Goal: Understand process/instructions: Learn about a topic

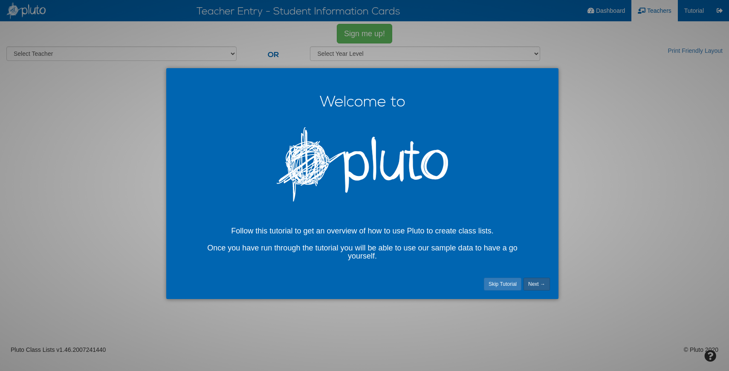
click at [533, 285] on link "Next →" at bounding box center [536, 284] width 26 height 13
select select "number:21857"
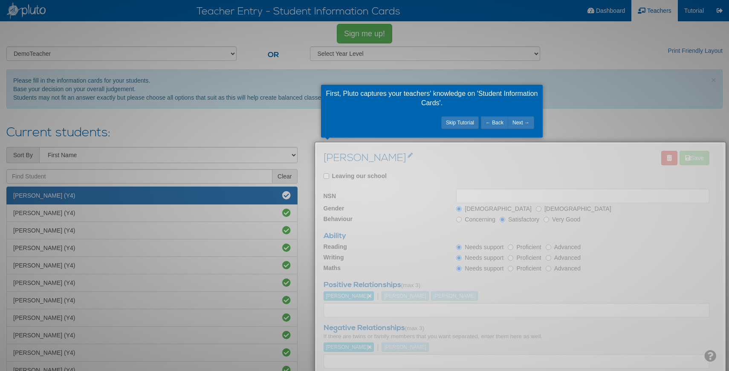
click at [596, 106] on div at bounding box center [364, 185] width 729 height 371
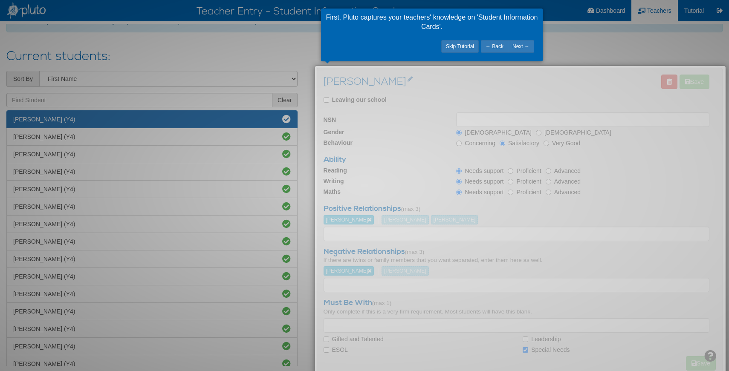
scroll to position [115, 0]
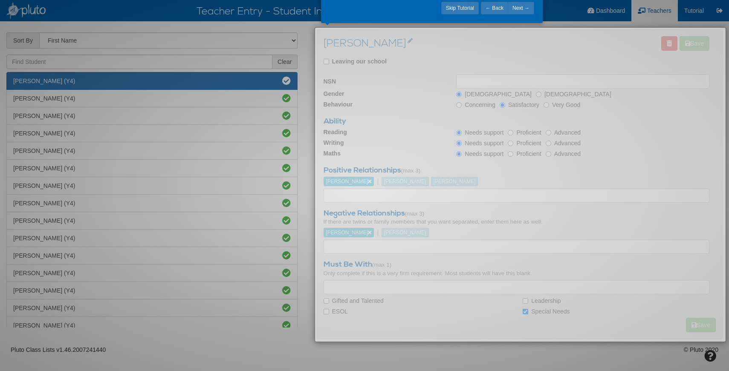
click at [303, 40] on div at bounding box center [364, 185] width 729 height 371
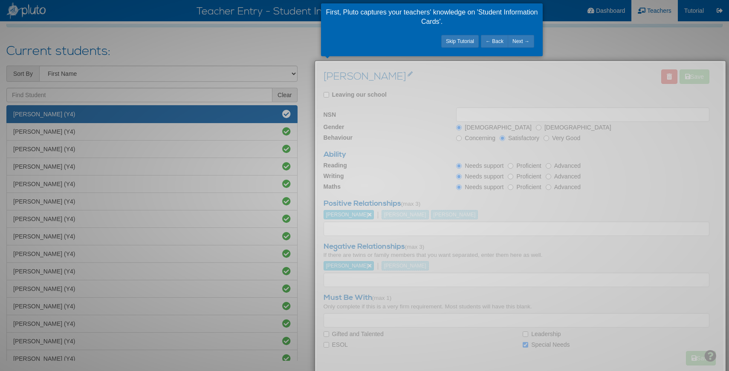
scroll to position [0, 0]
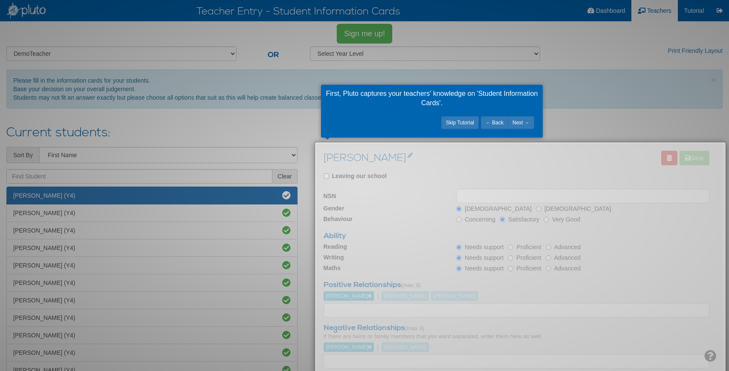
click at [694, 10] on div at bounding box center [364, 185] width 729 height 371
click at [487, 124] on link "← Back" at bounding box center [494, 122] width 27 height 13
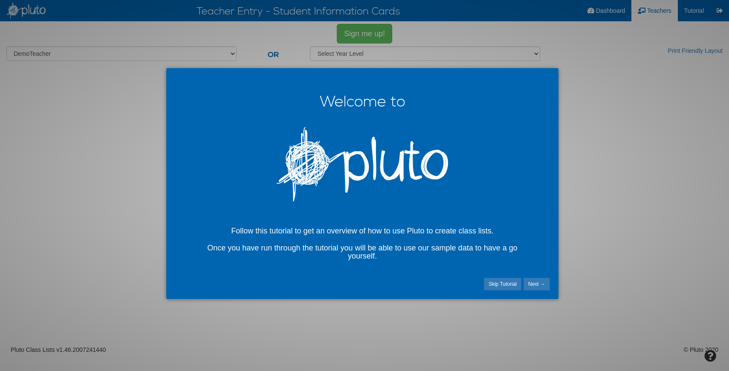
click at [696, 12] on div at bounding box center [364, 185] width 729 height 371
click at [721, 11] on div at bounding box center [364, 185] width 729 height 371
click at [596, 14] on div at bounding box center [364, 185] width 729 height 371
click at [639, 234] on div at bounding box center [364, 185] width 729 height 371
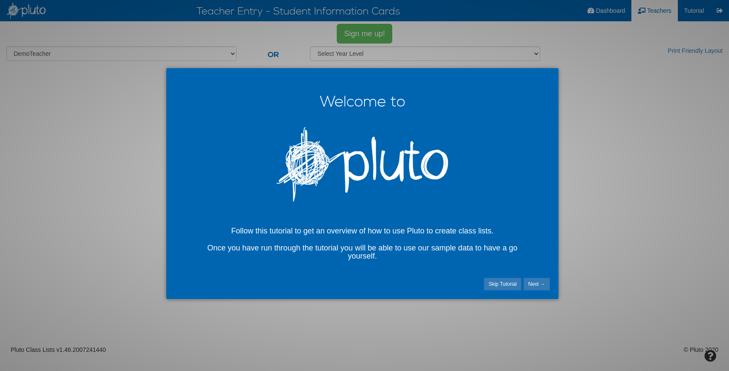
click at [306, 232] on h4 "Follow this tutorial to get an overview of how to use Pluto to create class lis…" at bounding box center [362, 235] width 384 height 59
click at [326, 183] on img at bounding box center [362, 164] width 171 height 74
click at [451, 232] on h4 "Follow this tutorial to get an overview of how to use Pluto to create class lis…" at bounding box center [362, 235] width 384 height 59
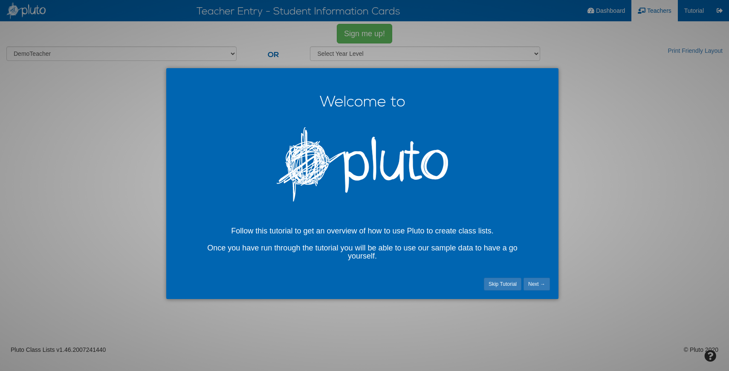
click at [610, 12] on div at bounding box center [364, 185] width 729 height 371
click at [534, 283] on link "Next →" at bounding box center [536, 284] width 26 height 13
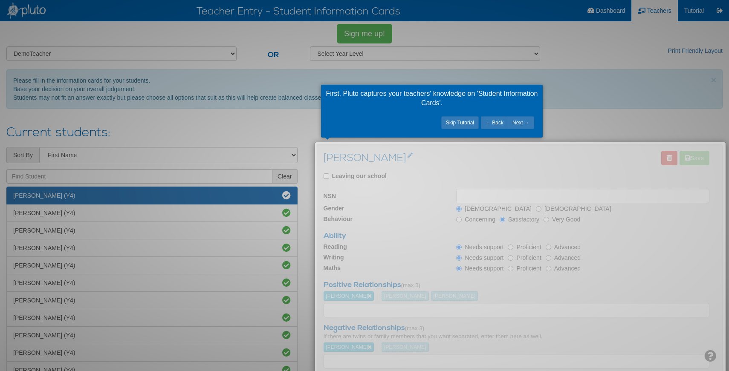
click at [721, 11] on div at bounding box center [364, 185] width 729 height 371
click at [21, 10] on div at bounding box center [364, 185] width 729 height 371
click at [221, 9] on div at bounding box center [364, 185] width 729 height 371
click at [522, 124] on link "Next →" at bounding box center [521, 122] width 26 height 13
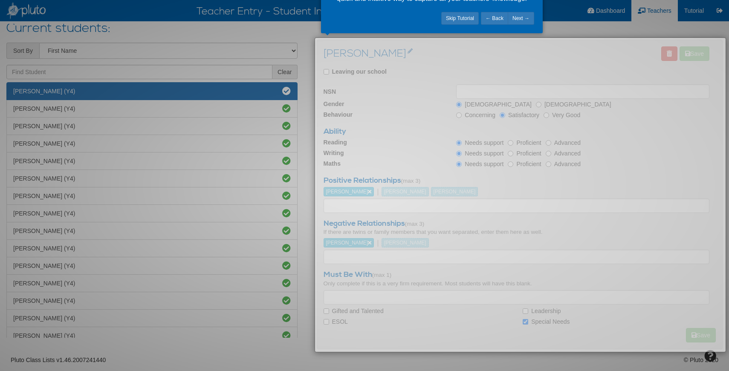
scroll to position [115, 0]
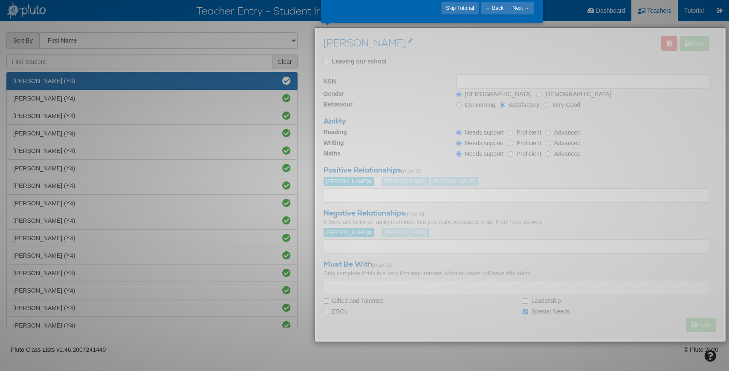
click at [709, 354] on div at bounding box center [364, 185] width 729 height 371
click at [709, 357] on div at bounding box center [364, 185] width 729 height 371
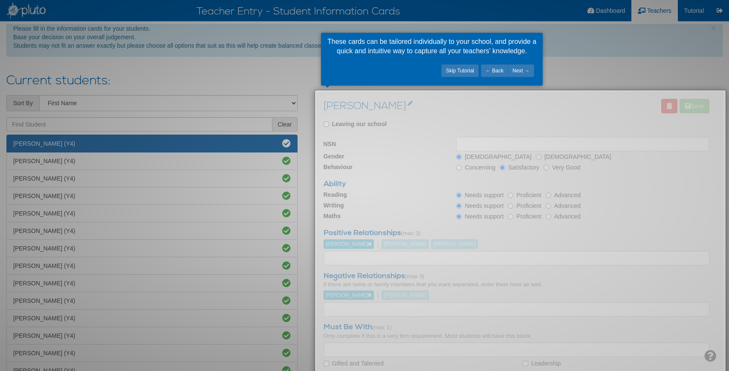
scroll to position [0, 0]
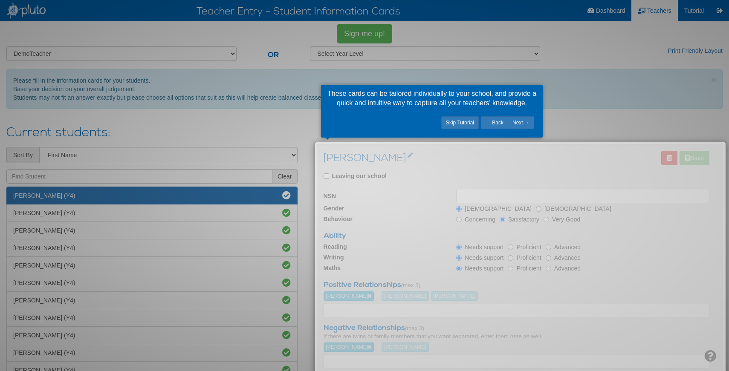
click at [675, 50] on div at bounding box center [364, 185] width 729 height 371
click at [520, 125] on link "Next →" at bounding box center [521, 122] width 26 height 13
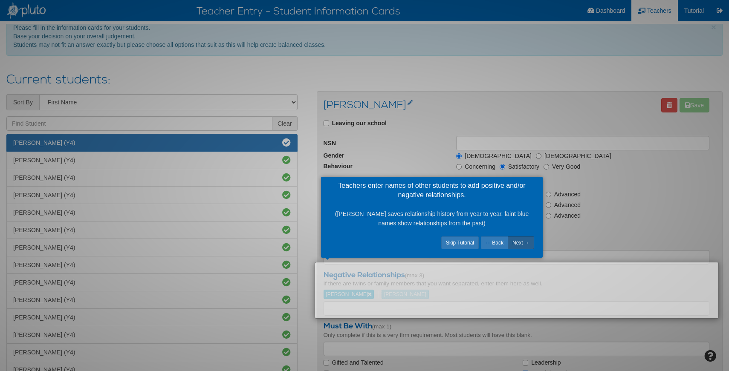
click at [518, 242] on link "Next →" at bounding box center [521, 243] width 26 height 13
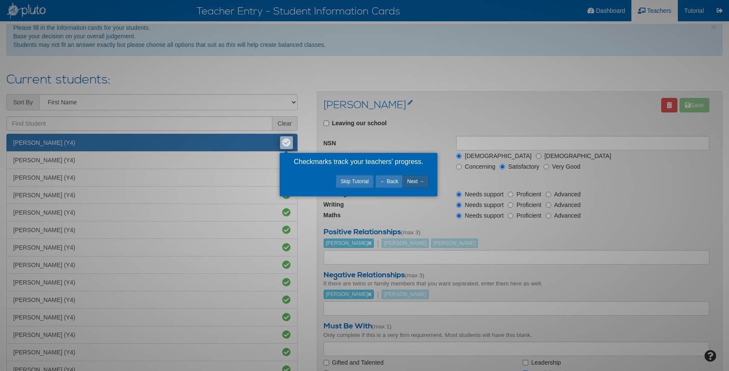
click at [416, 182] on link "Next →" at bounding box center [415, 181] width 26 height 13
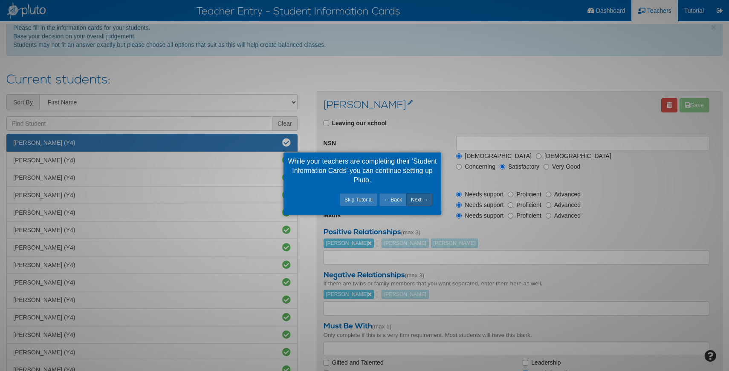
click at [419, 201] on link "Next →" at bounding box center [419, 199] width 26 height 13
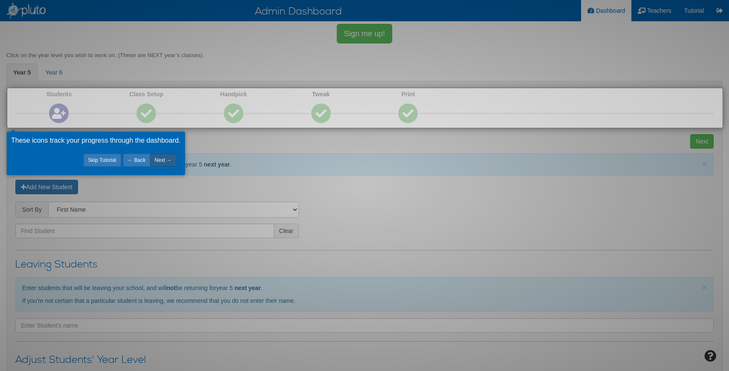
click at [165, 161] on link "Next →" at bounding box center [163, 160] width 26 height 13
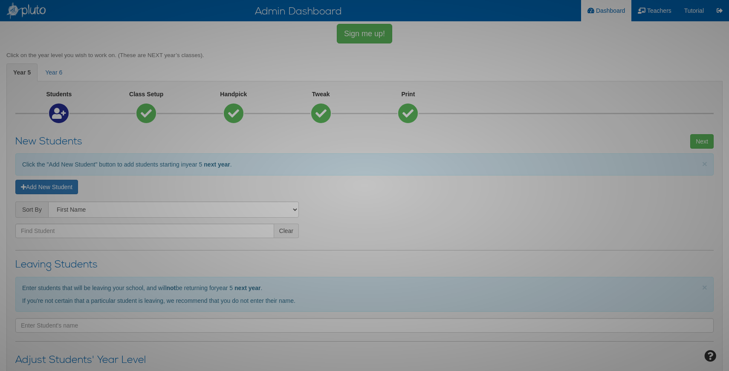
scroll to position [357, 0]
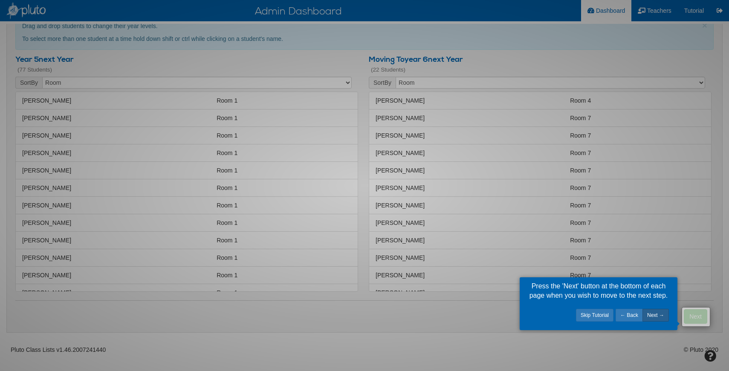
click at [658, 315] on link "Next →" at bounding box center [655, 315] width 26 height 13
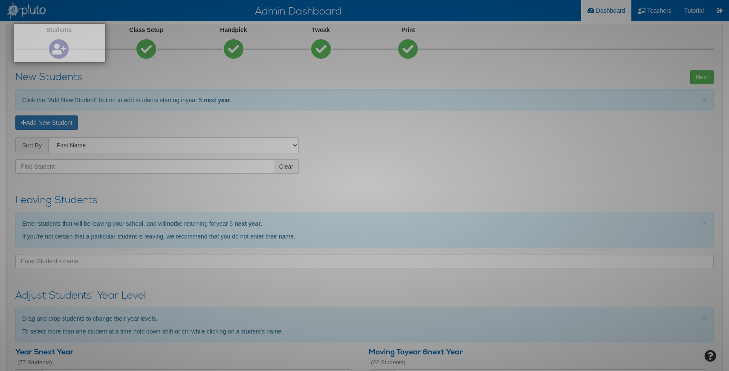
scroll to position [2, 0]
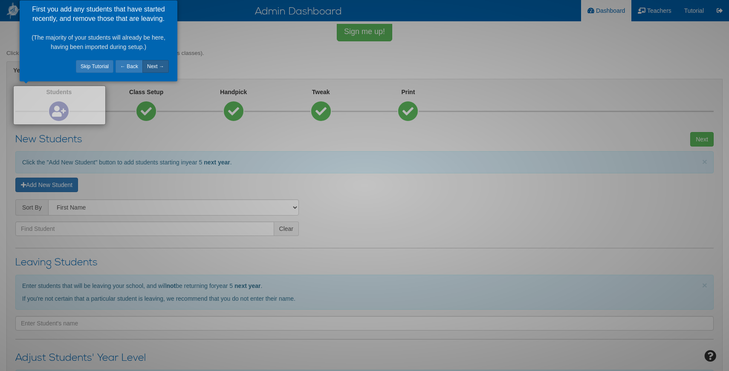
click at [156, 68] on link "Next →" at bounding box center [155, 66] width 26 height 13
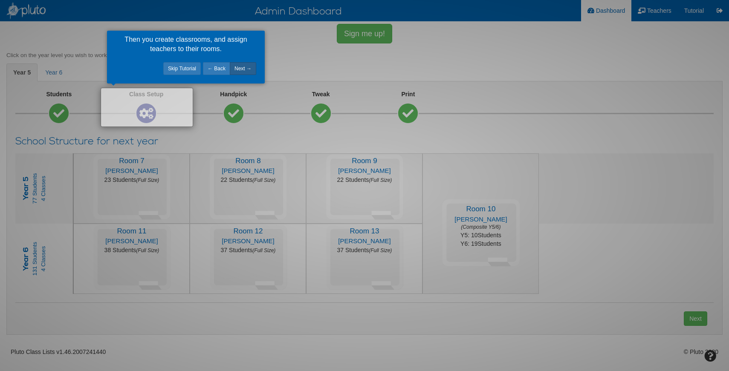
click at [245, 69] on link "Next →" at bounding box center [243, 68] width 26 height 13
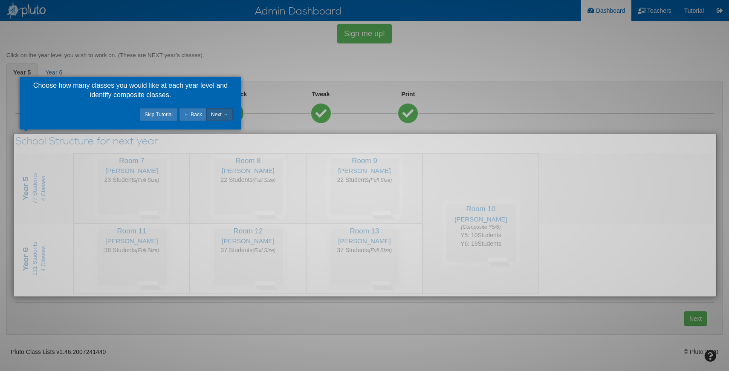
click at [219, 114] on link "Next →" at bounding box center [219, 114] width 26 height 13
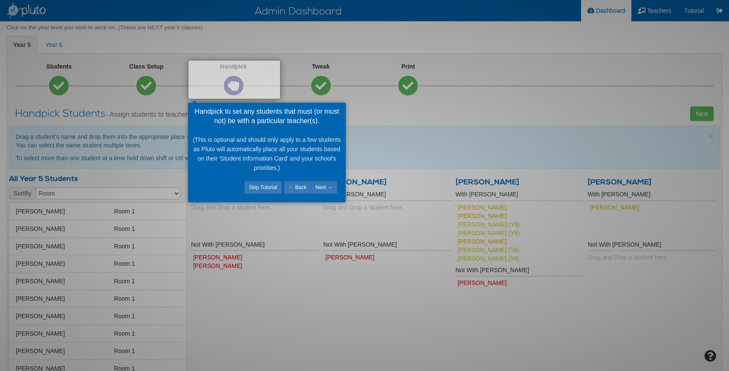
scroll to position [34, 0]
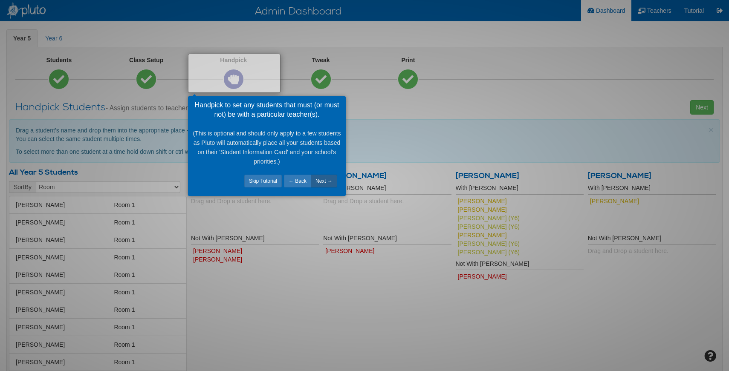
click at [321, 182] on link "Next →" at bounding box center [324, 181] width 26 height 13
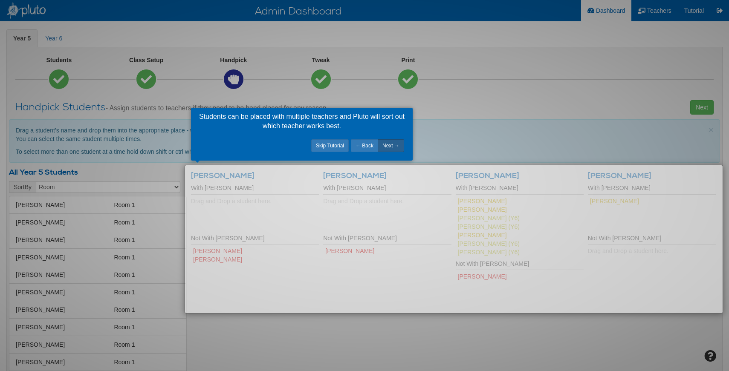
click at [393, 146] on link "Next →" at bounding box center [391, 145] width 26 height 13
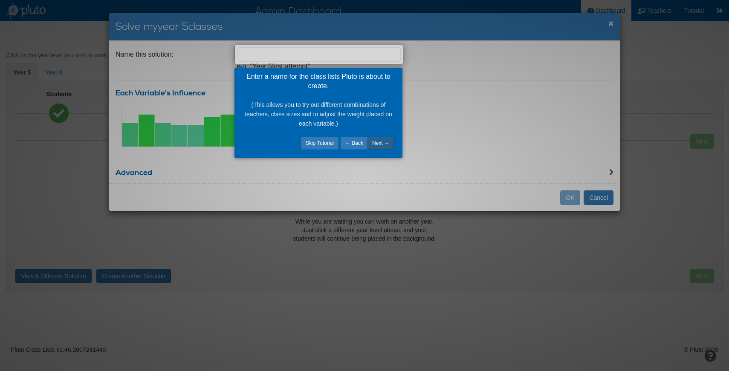
click at [381, 146] on link "Next →" at bounding box center [380, 143] width 26 height 13
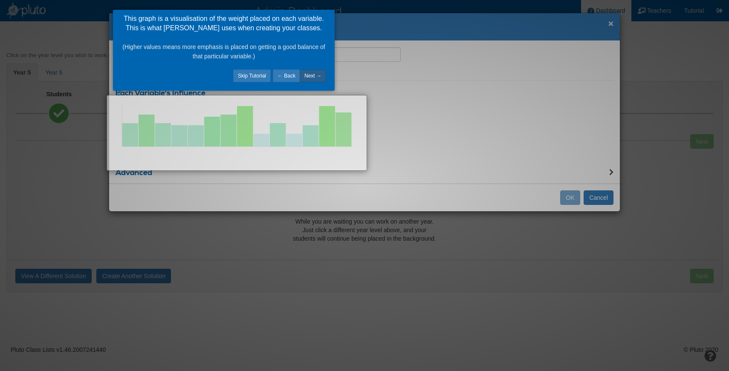
click at [312, 76] on link "Next →" at bounding box center [313, 75] width 26 height 13
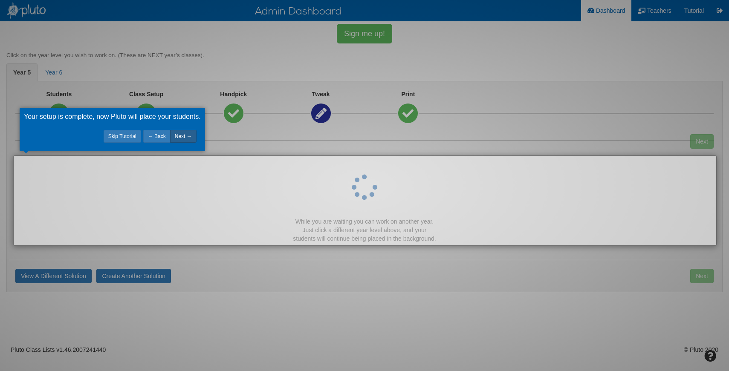
click at [185, 135] on link "Next →" at bounding box center [183, 136] width 26 height 13
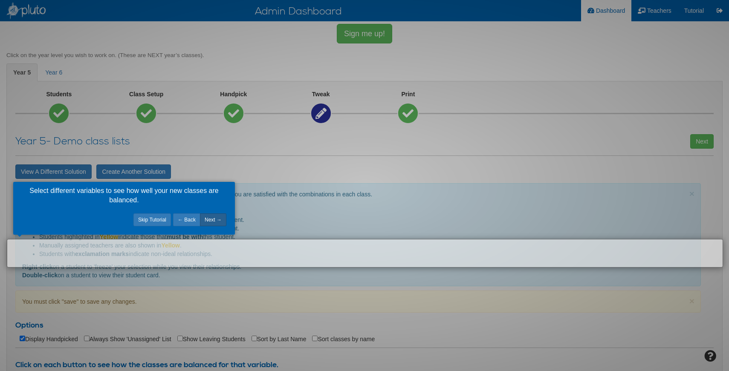
click at [213, 219] on link "Next →" at bounding box center [213, 220] width 26 height 13
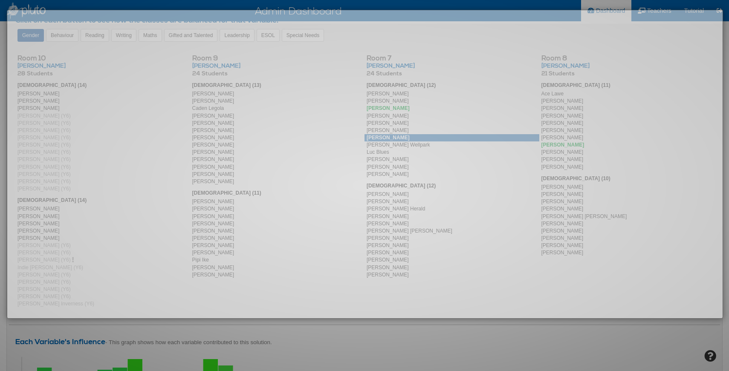
scroll to position [263, 0]
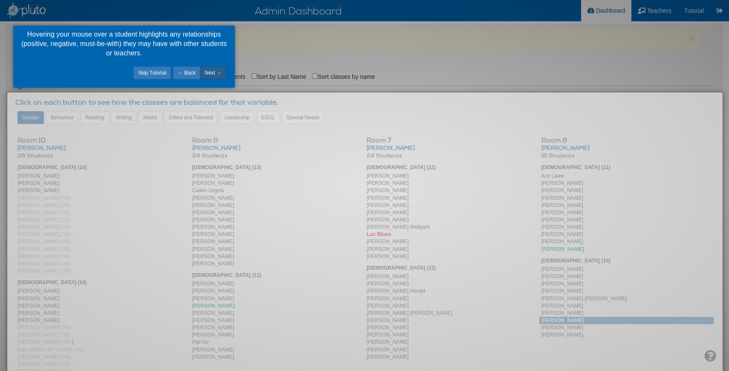
click at [215, 72] on link "Next →" at bounding box center [213, 72] width 26 height 13
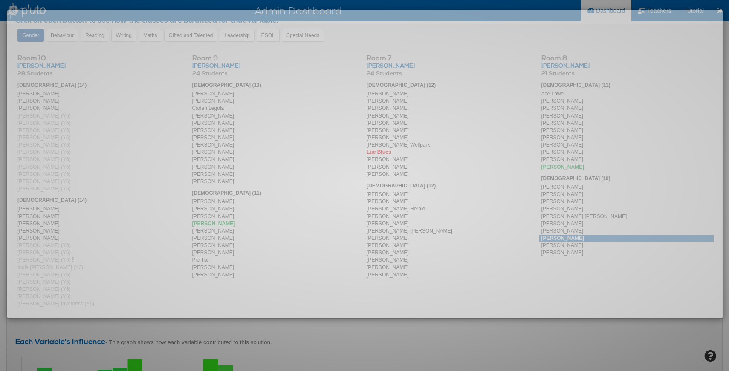
scroll to position [243, 0]
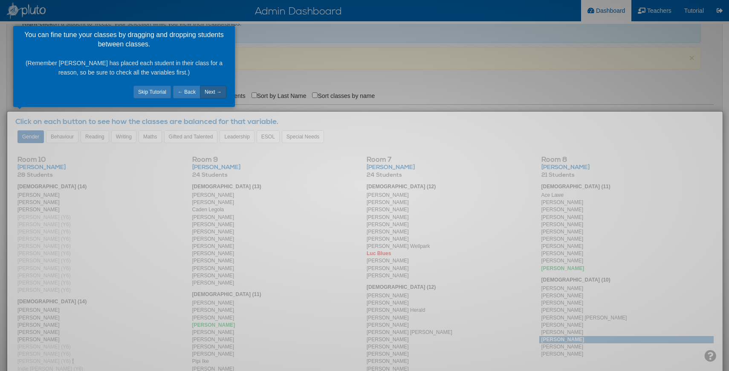
click at [214, 91] on link "Next →" at bounding box center [213, 92] width 26 height 13
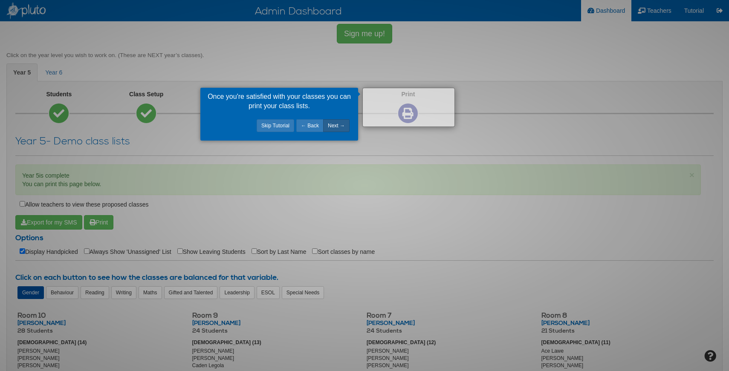
click at [332, 126] on link "Next →" at bounding box center [336, 125] width 26 height 13
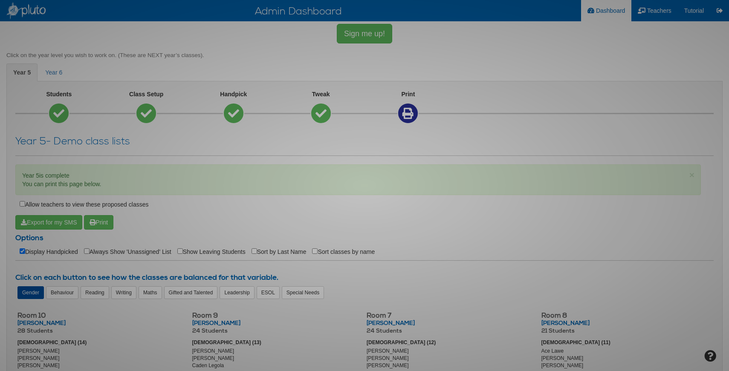
scroll to position [373, 0]
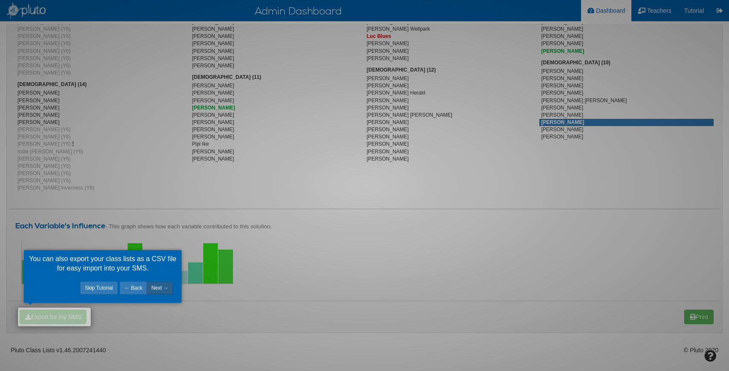
click at [163, 287] on link "Next →" at bounding box center [160, 288] width 26 height 13
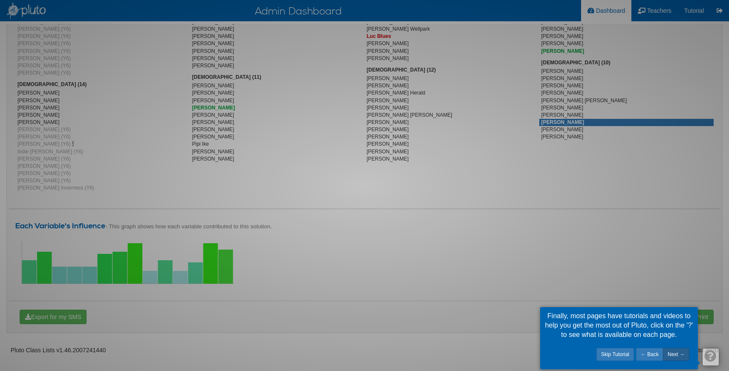
scroll to position [282, 0]
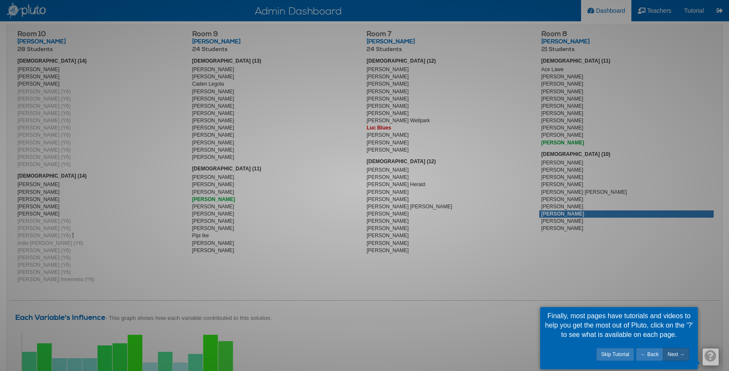
click at [678, 356] on link "Next →" at bounding box center [676, 354] width 26 height 13
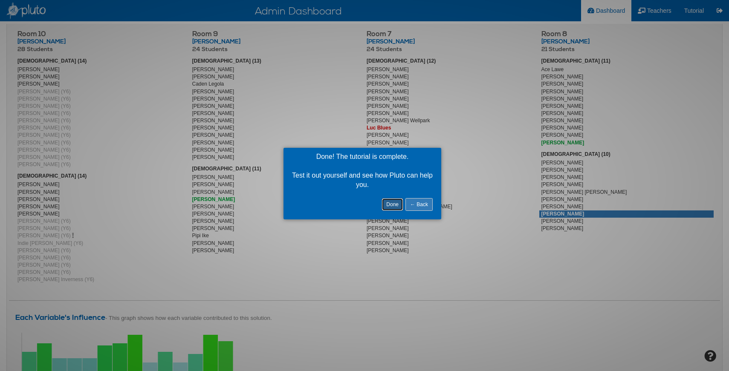
scroll to position [122, 0]
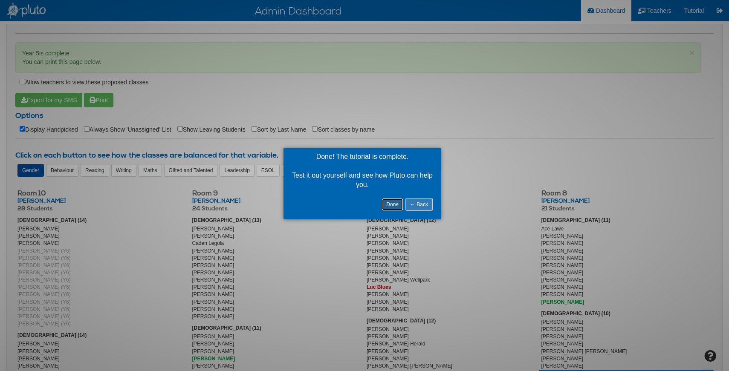
click at [395, 205] on link "Done" at bounding box center [392, 204] width 22 height 13
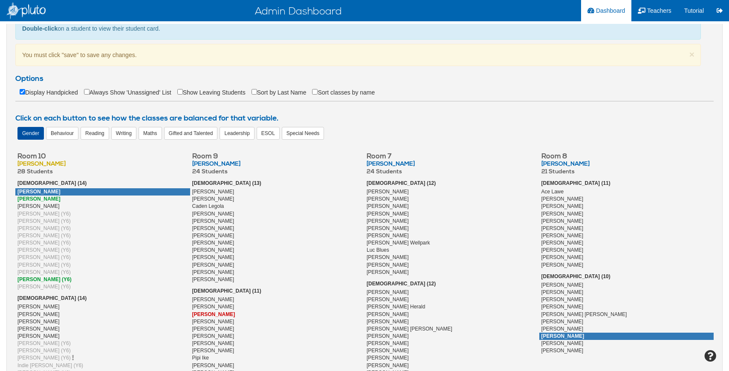
scroll to position [226, 0]
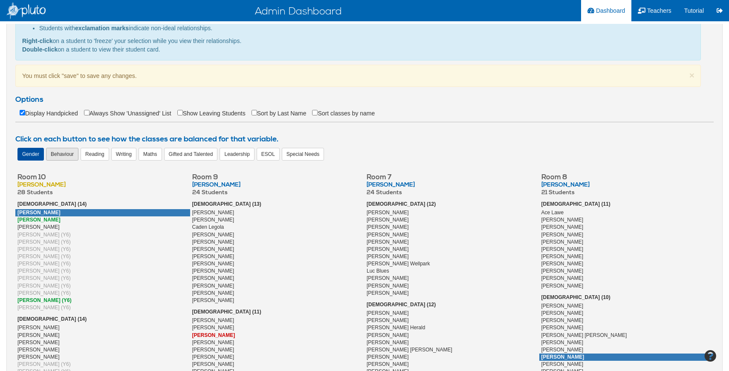
click at [58, 157] on div "Behaviour" at bounding box center [62, 154] width 32 height 13
